Goal: Find specific page/section: Find specific page/section

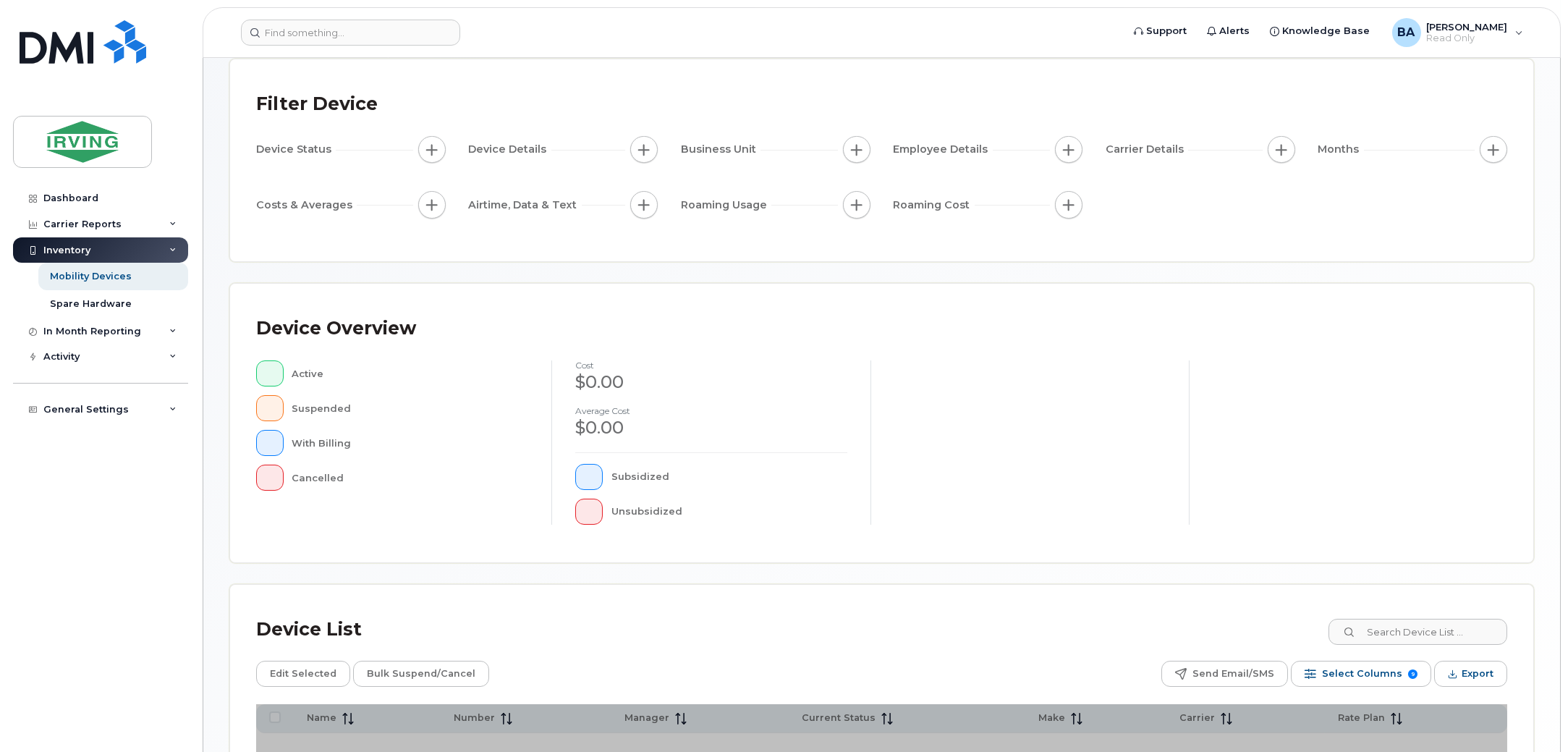
scroll to position [181, 0]
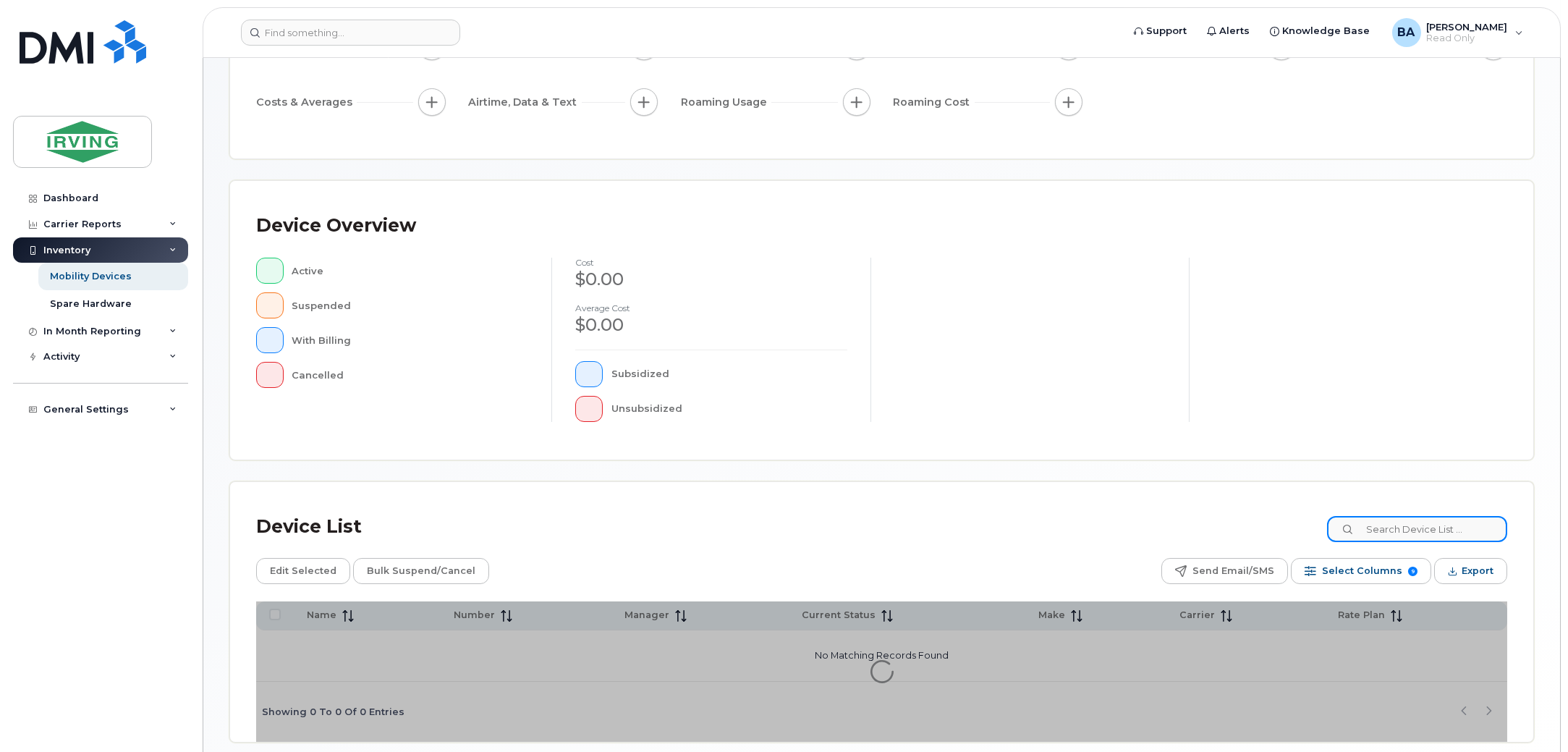
click at [1403, 518] on input at bounding box center [1417, 529] width 181 height 26
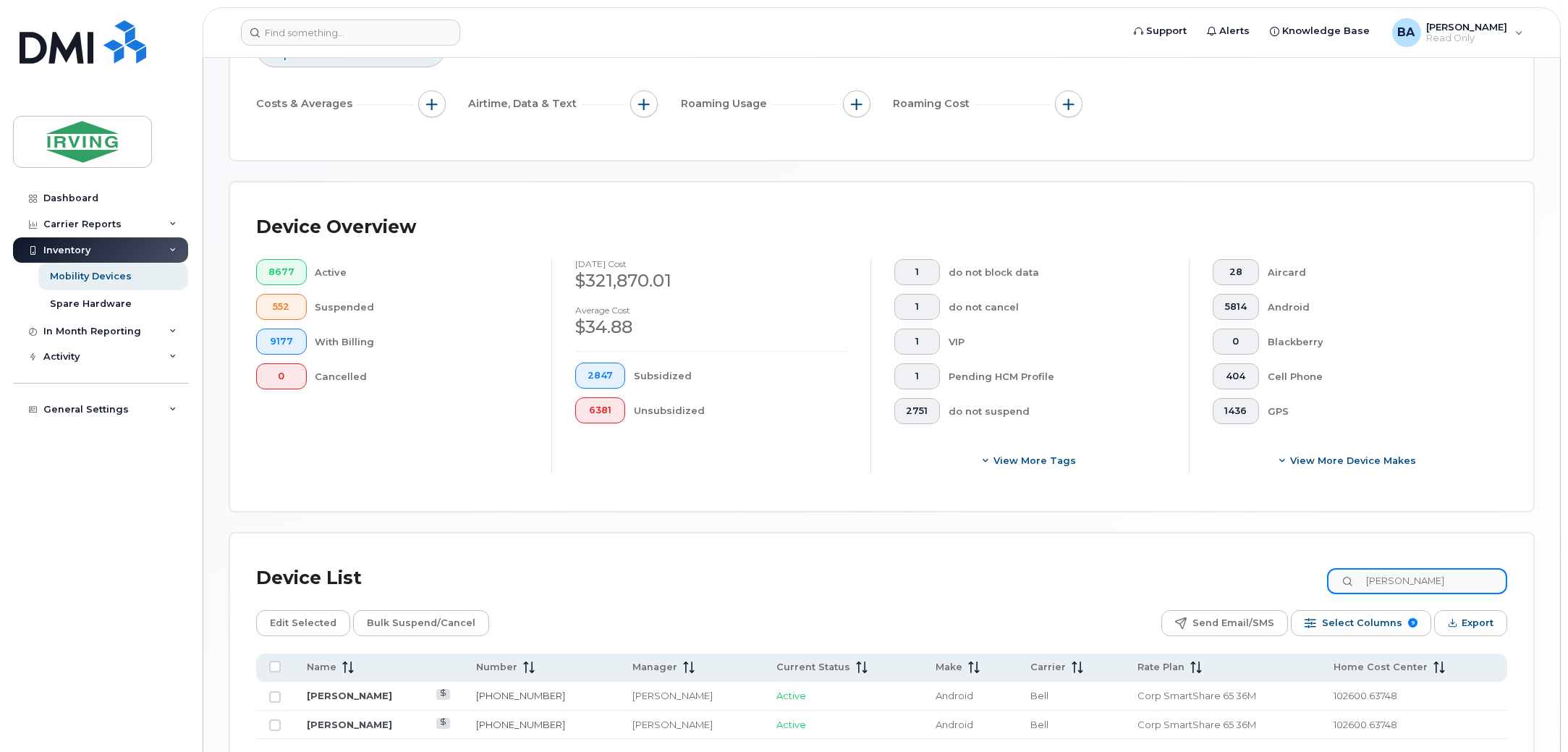
scroll to position [336, 0]
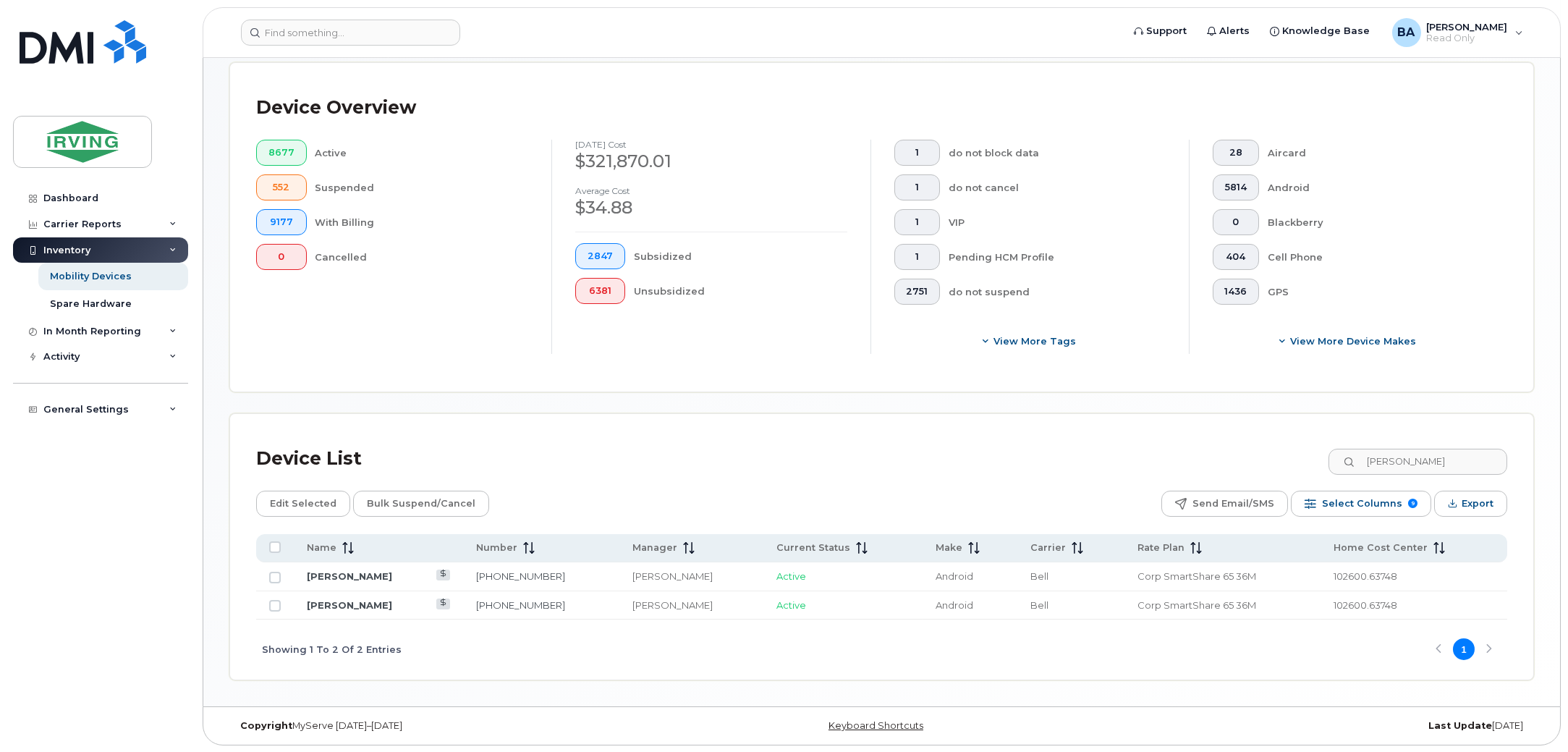
drag, startPoint x: 1446, startPoint y: 445, endPoint x: 1135, endPoint y: 423, distance: 311.8
click at [1143, 419] on div "Device List [PERSON_NAME] Edit Selected Bulk Suspend/Cancel Send Email/SMS Sele…" at bounding box center [881, 547] width 1303 height 266
click at [1484, 460] on div "Device List [PERSON_NAME] Edit Selected Bulk Suspend/Cancel Send Email/SMS Sele…" at bounding box center [881, 560] width 1251 height 239
click at [1471, 444] on div "Device List [PERSON_NAME]" at bounding box center [881, 459] width 1251 height 37
click at [1471, 457] on input "[PERSON_NAME]" at bounding box center [1417, 461] width 181 height 26
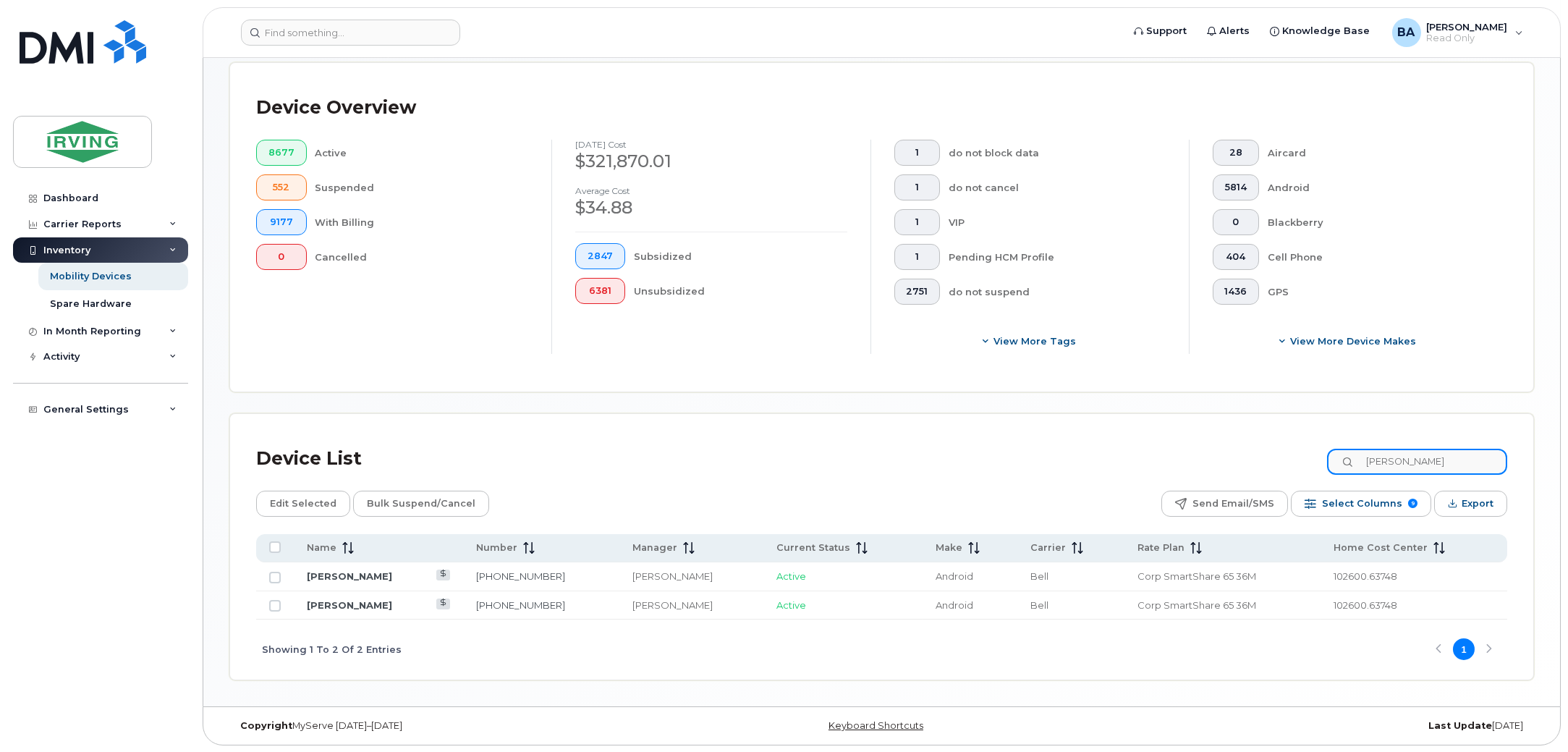
drag, startPoint x: 1474, startPoint y: 463, endPoint x: 1036, endPoint y: 415, distance: 440.6
click at [1113, 410] on div "Mobility Devices Devices Save Report Export to CSV Filter Device Device Status …" at bounding box center [881, 213] width 1305 height 932
drag, startPoint x: 1455, startPoint y: 454, endPoint x: 1176, endPoint y: 463, distance: 279.1
click at [1194, 446] on div "Device List [PERSON_NAME]" at bounding box center [881, 459] width 1251 height 37
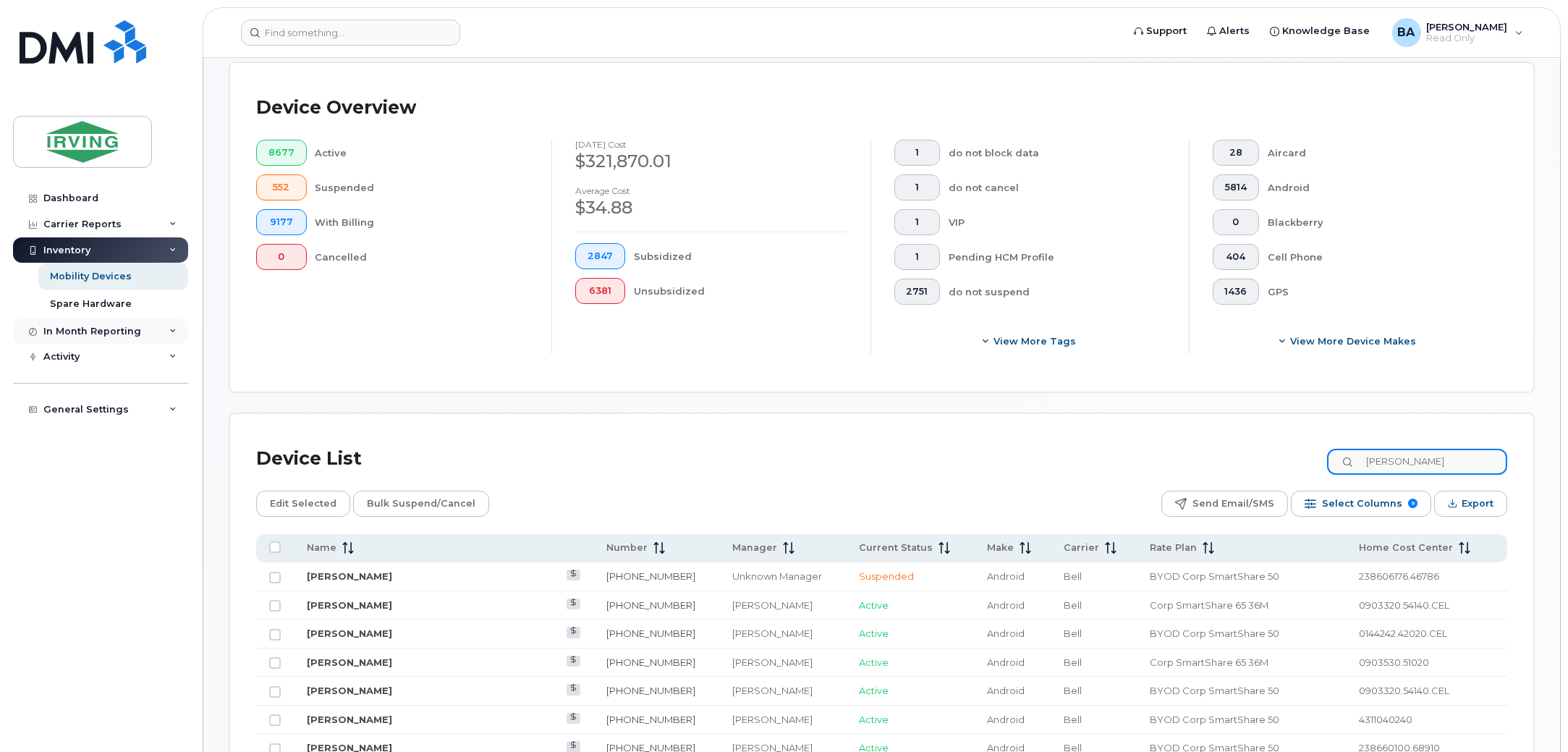
type input "[PERSON_NAME]"
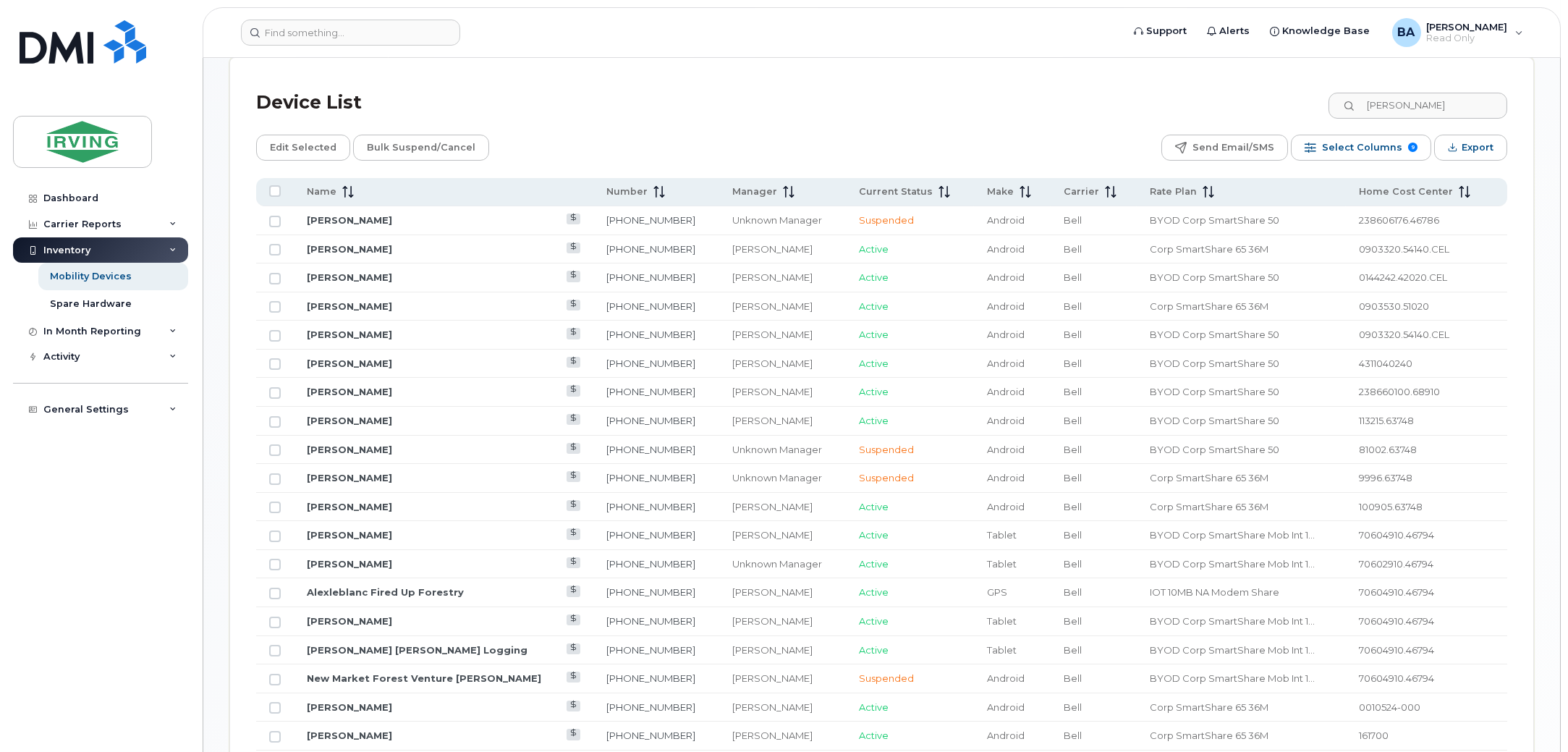
scroll to position [698, 0]
